Goal: Task Accomplishment & Management: Manage account settings

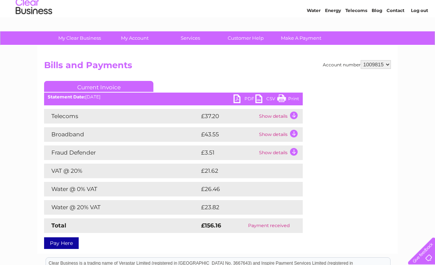
scroll to position [15, 0]
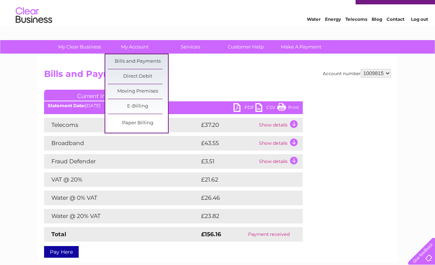
click at [119, 59] on link "Bills and Payments" at bounding box center [138, 61] width 60 height 15
click at [126, 60] on link "Bills and Payments" at bounding box center [138, 61] width 60 height 15
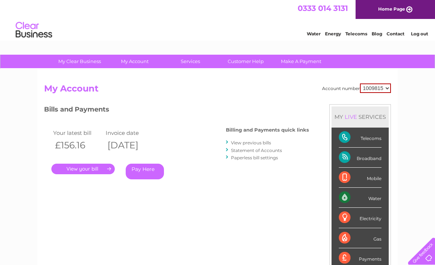
click at [74, 169] on link "." at bounding box center [82, 169] width 63 height 11
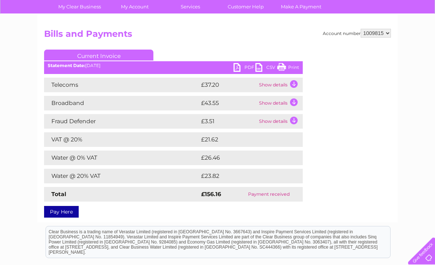
scroll to position [49, 0]
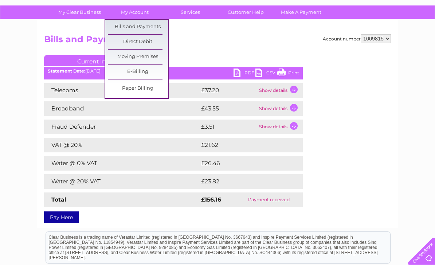
click at [126, 27] on link "Bills and Payments" at bounding box center [138, 27] width 60 height 15
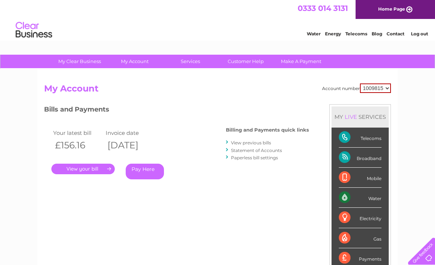
click at [261, 141] on link "View previous bills" at bounding box center [251, 142] width 40 height 5
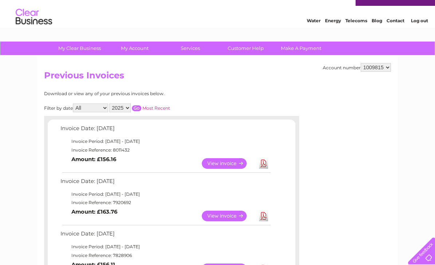
scroll to position [13, 0]
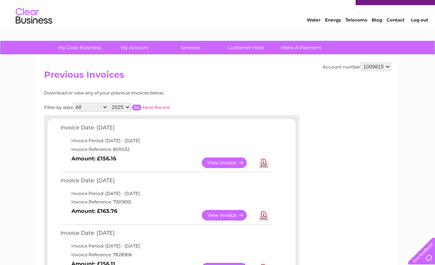
click at [176, 199] on td "Invoice Reference: 7920692" at bounding box center [165, 202] width 213 height 9
click at [234, 214] on link "View" at bounding box center [229, 215] width 54 height 11
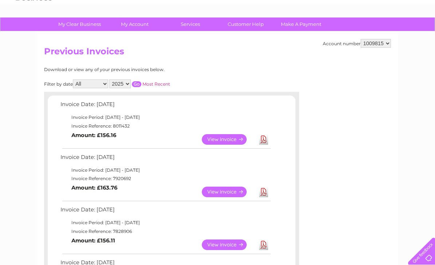
click at [230, 241] on link "View" at bounding box center [229, 244] width 54 height 11
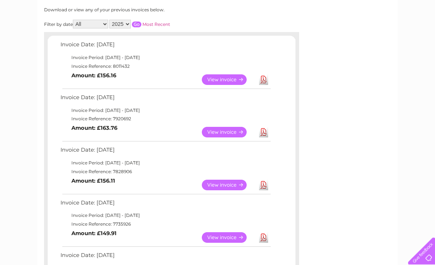
scroll to position [101, 0]
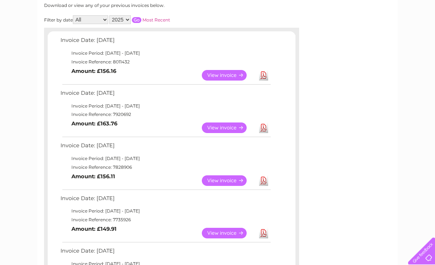
click at [223, 234] on link "View" at bounding box center [229, 233] width 54 height 11
